Goal: Information Seeking & Learning: Check status

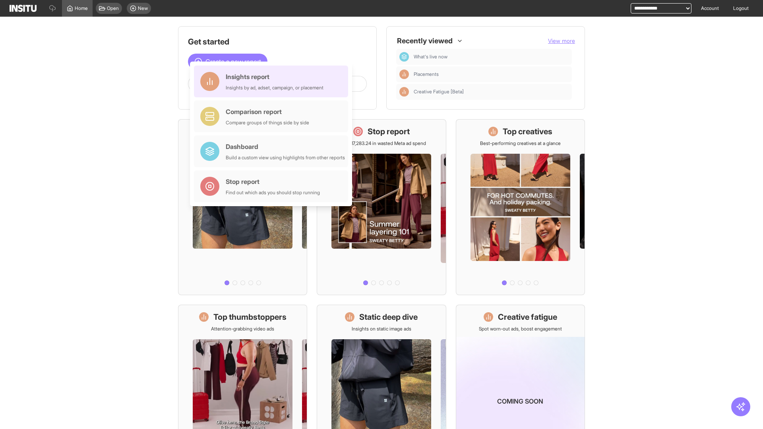
click at [273, 81] on div "Insights report Insights by ad, adset, campaign, or placement" at bounding box center [275, 81] width 98 height 19
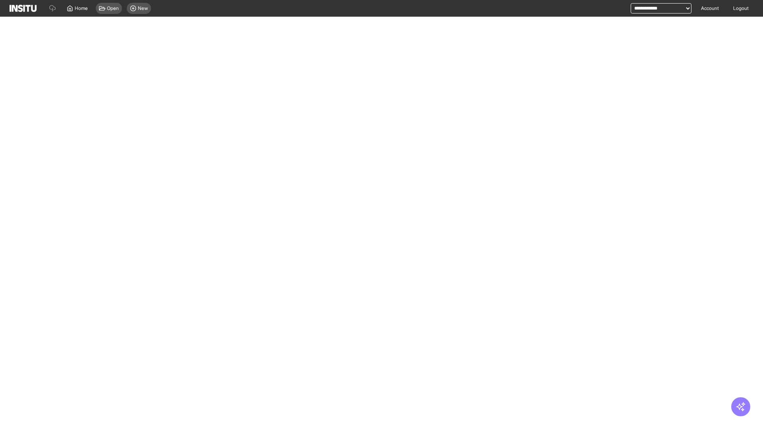
select select "**"
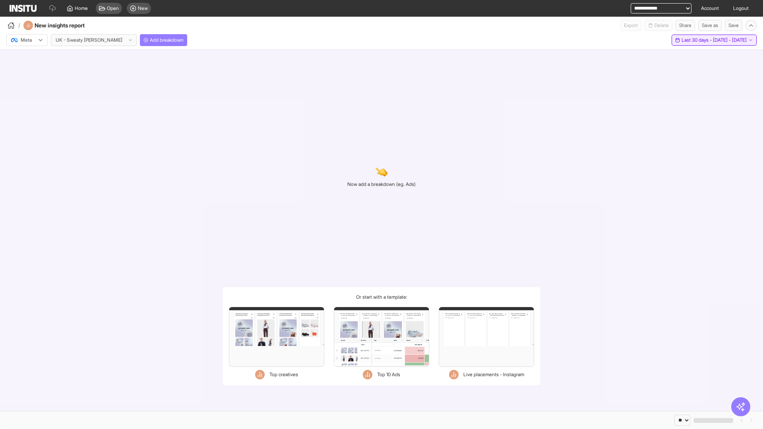
click at [696, 40] on span "Last 30 days - [DATE] - [DATE]" at bounding box center [714, 40] width 65 height 6
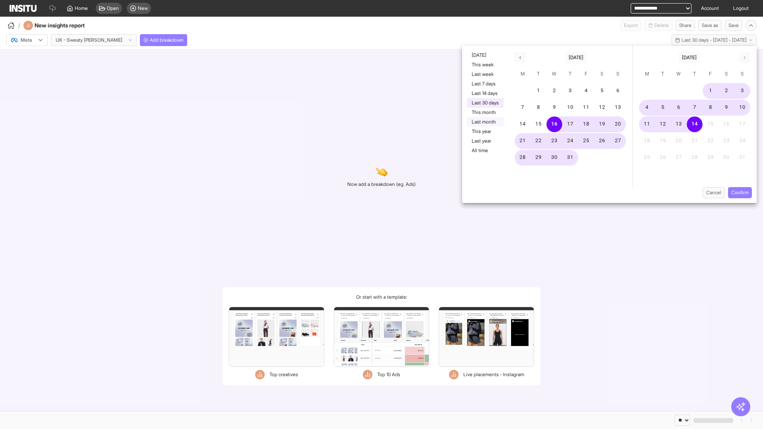
click at [484, 122] on button "Last month" at bounding box center [485, 122] width 37 height 10
